Goal: Task Accomplishment & Management: Use online tool/utility

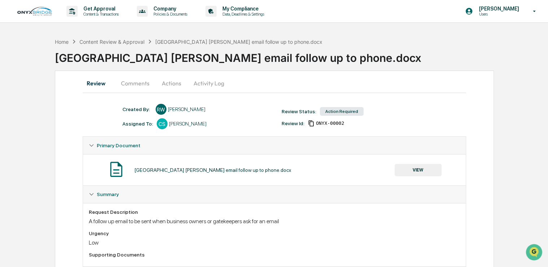
click at [416, 168] on button "VIEW" at bounding box center [418, 170] width 47 height 12
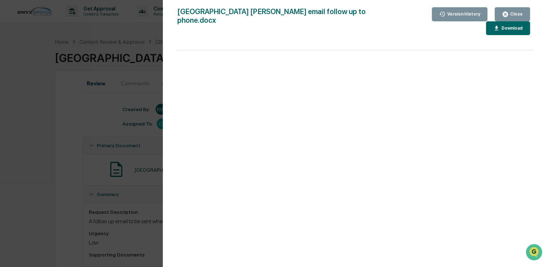
click at [95, 119] on div "Version History [DATE] 09:25 PM [PERSON_NAME] [GEOGRAPHIC_DATA] BO email follow…" at bounding box center [274, 133] width 548 height 267
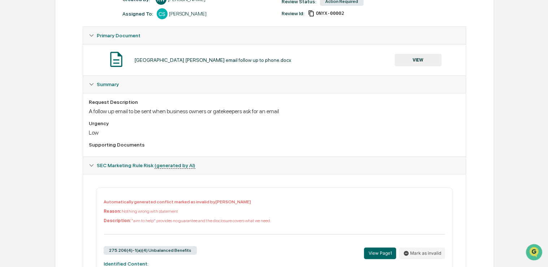
scroll to position [24, 0]
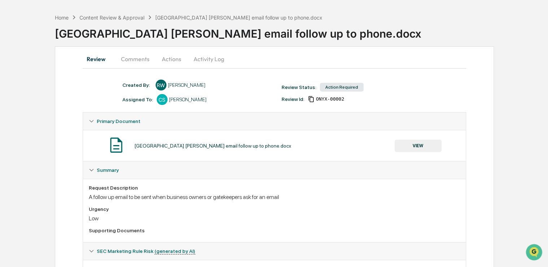
click at [133, 60] on button "Comments" at bounding box center [135, 58] width 40 height 17
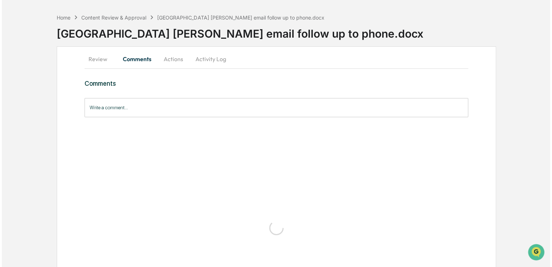
scroll to position [0, 0]
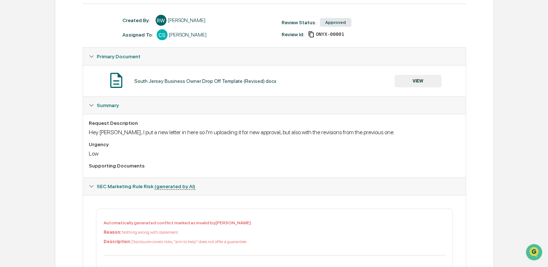
scroll to position [54, 0]
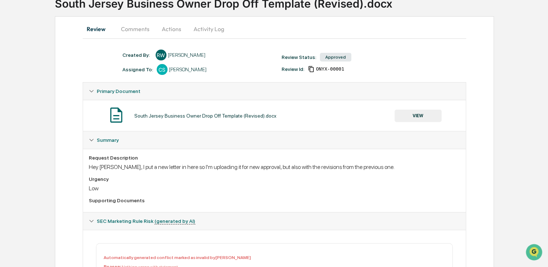
click at [136, 32] on button "Comments" at bounding box center [135, 28] width 40 height 17
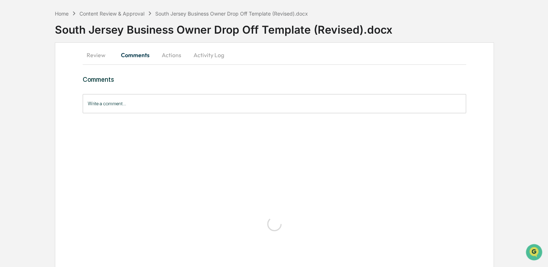
scroll to position [0, 0]
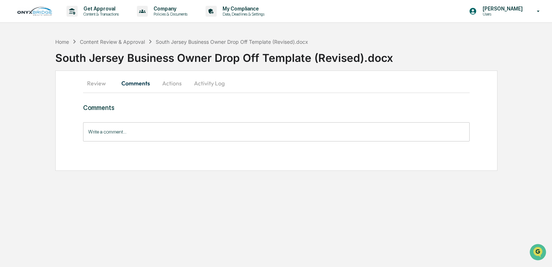
click at [173, 83] on button "Actions" at bounding box center [172, 82] width 33 height 17
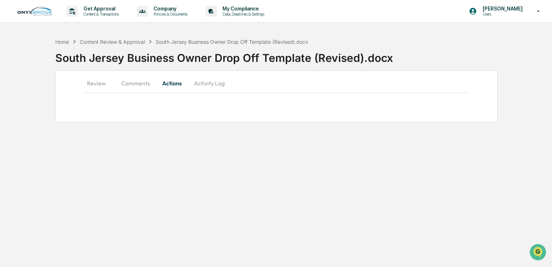
drag, startPoint x: 96, startPoint y: 83, endPoint x: 100, endPoint y: 86, distance: 5.2
click at [95, 83] on button "Review" at bounding box center [99, 82] width 33 height 17
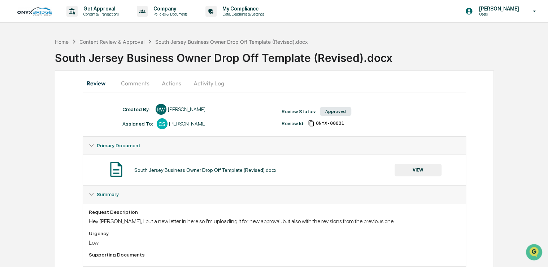
click at [416, 168] on button "VIEW" at bounding box center [418, 170] width 47 height 12
